Goal: Task Accomplishment & Management: Use online tool/utility

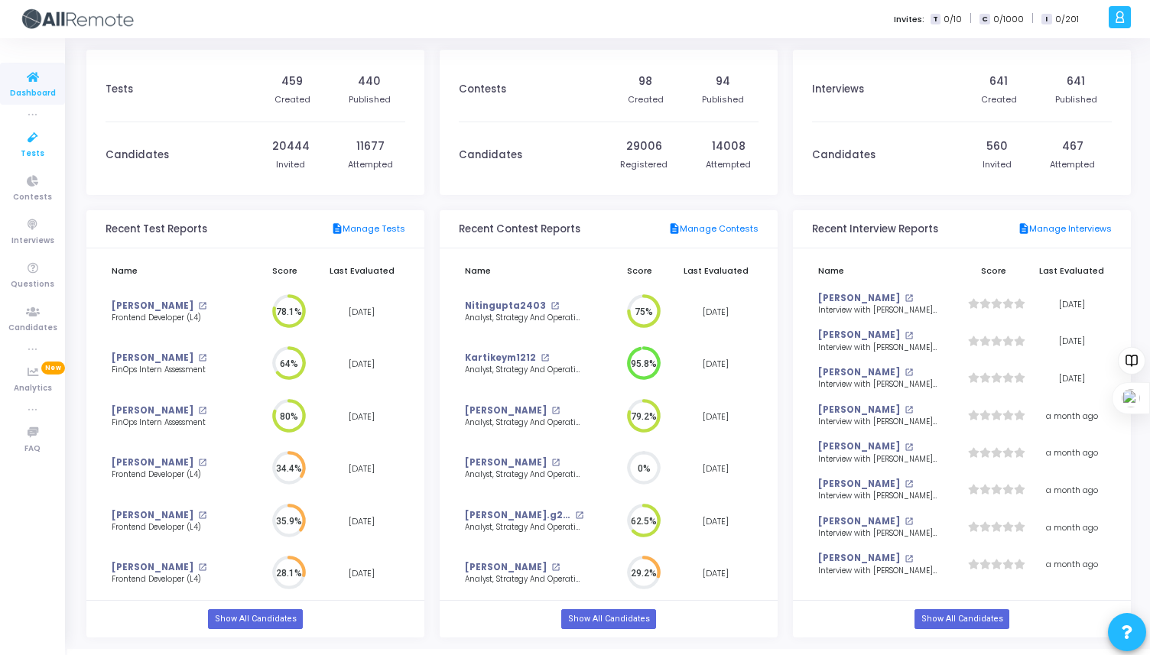
click at [39, 148] on span "Tests" at bounding box center [33, 154] width 24 height 13
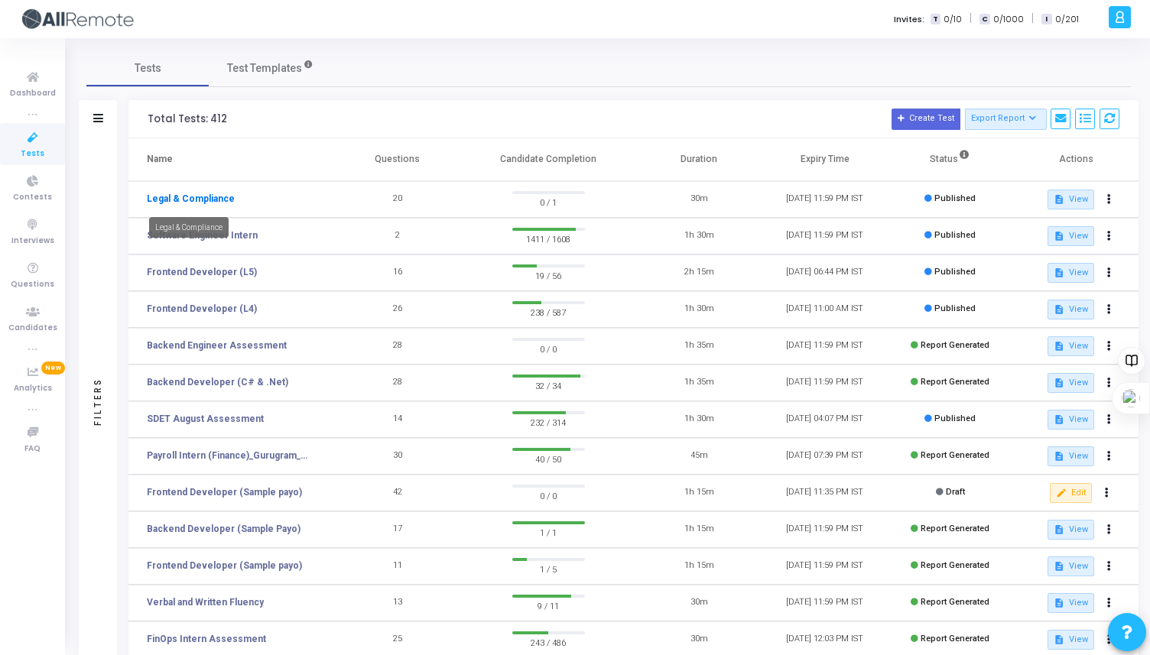
click at [209, 197] on link "Legal & Compliance" at bounding box center [191, 199] width 88 height 14
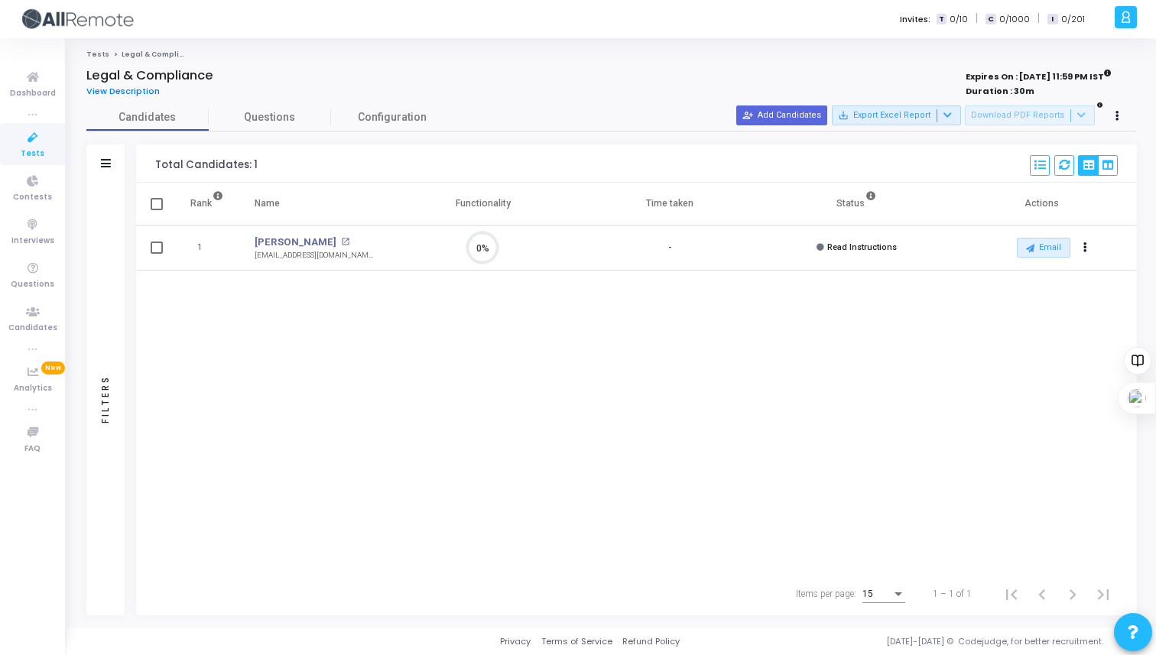
scroll to position [32, 39]
click at [1119, 119] on button at bounding box center [1117, 116] width 21 height 21
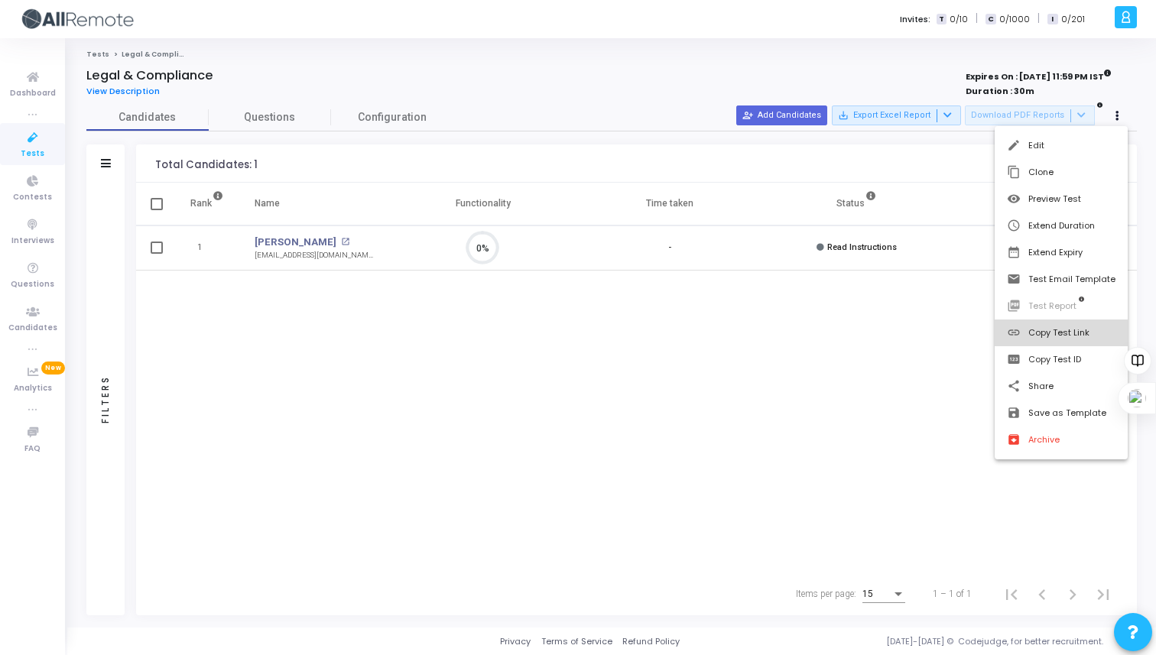
click at [1037, 336] on button "link Copy Test Link" at bounding box center [1061, 333] width 133 height 27
